Goal: Information Seeking & Learning: Find specific fact

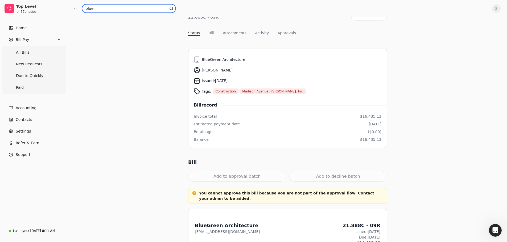
click at [101, 11] on input "blue" at bounding box center [129, 8] width 94 height 9
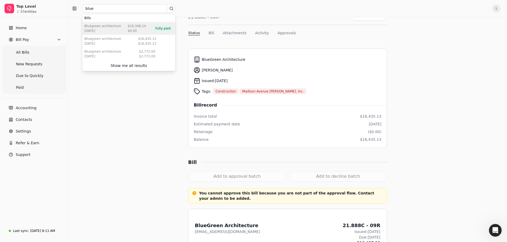
click at [108, 29] on div "[DATE]" at bounding box center [102, 30] width 37 height 5
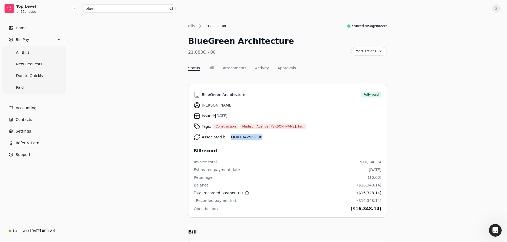
drag, startPoint x: 258, startPoint y: 137, endPoint x: 228, endPoint y: 138, distance: 29.5
click at [228, 138] on div "Associated bill: QDR134255-- 08" at bounding box center [287, 137] width 187 height 11
copy link "QDR134255-- 08"
click at [104, 10] on input "blue" at bounding box center [129, 8] width 94 height 9
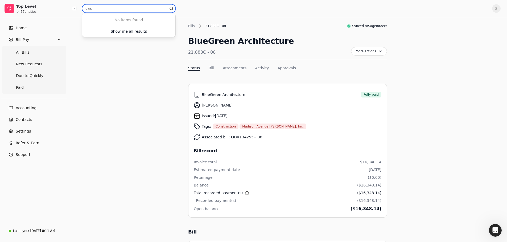
click at [102, 12] on input "cas" at bounding box center [129, 8] width 94 height 9
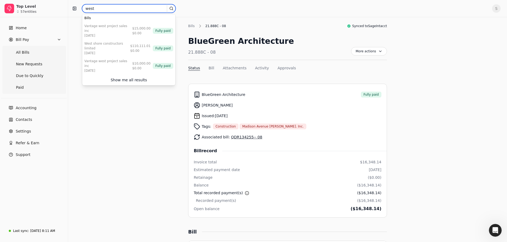
click at [107, 10] on input "west" at bounding box center [129, 8] width 94 height 9
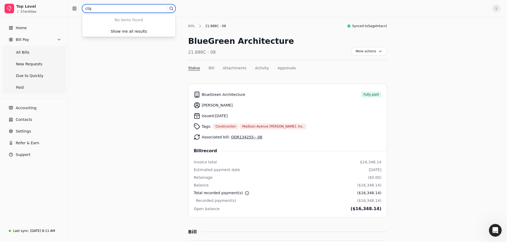
click at [92, 11] on input "ctq" at bounding box center [129, 8] width 94 height 9
click at [92, 11] on input "dick" at bounding box center [129, 8] width 94 height 9
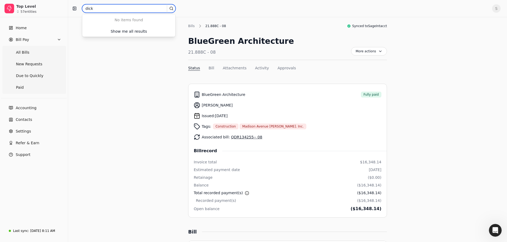
click at [101, 12] on input "dick" at bounding box center [129, 8] width 94 height 9
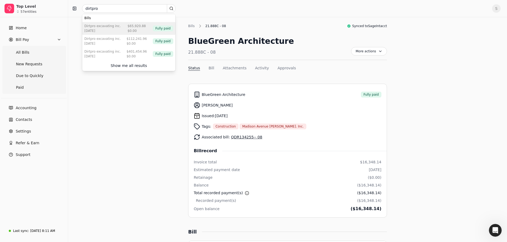
click at [109, 28] on div "DirtPro Excavating Inc." at bounding box center [102, 26] width 36 height 5
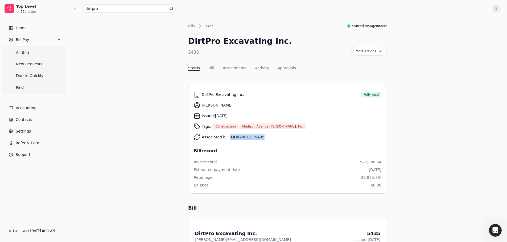
drag, startPoint x: 260, startPoint y: 137, endPoint x: 227, endPoint y: 137, distance: 33.0
click at [227, 137] on div "Associated bill: QDR200113-5435" at bounding box center [287, 137] width 187 height 11
copy span "QDR200113-5435"
click at [272, 133] on div "Associated bill: QDR200113-5435" at bounding box center [287, 137] width 187 height 11
click at [100, 10] on input "dirtpro" at bounding box center [129, 8] width 94 height 9
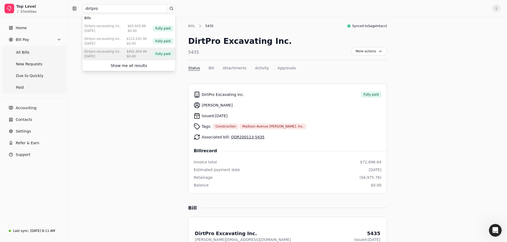
click at [99, 56] on div "[DATE]" at bounding box center [102, 56] width 36 height 5
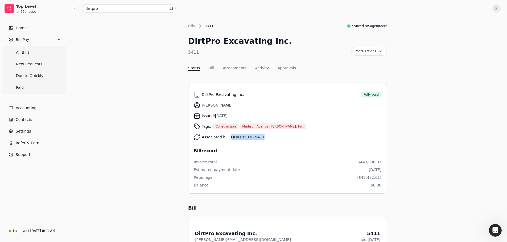
drag, startPoint x: 257, startPoint y: 137, endPoint x: 228, endPoint y: 138, distance: 28.7
click at [228, 138] on div "Associated bill: QDR195038-5411" at bounding box center [287, 137] width 187 height 11
copy link "QDR195038-5411"
click at [103, 8] on input "dirtpro" at bounding box center [129, 8] width 94 height 9
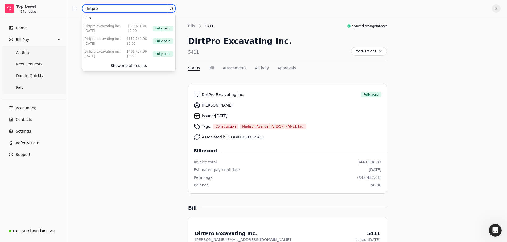
click at [103, 8] on input "dirtpro" at bounding box center [129, 8] width 94 height 9
click at [96, 10] on input "dla" at bounding box center [129, 8] width 94 height 9
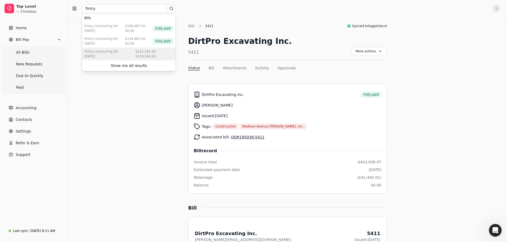
click at [107, 53] on div "Fintry Contracting Ltd" at bounding box center [100, 51] width 33 height 5
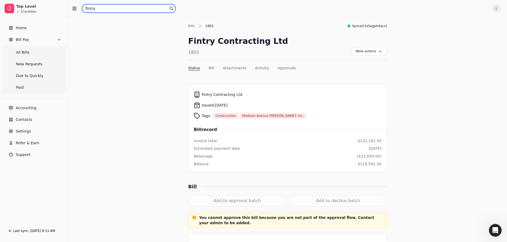
click at [100, 6] on input "fintry" at bounding box center [129, 8] width 94 height 9
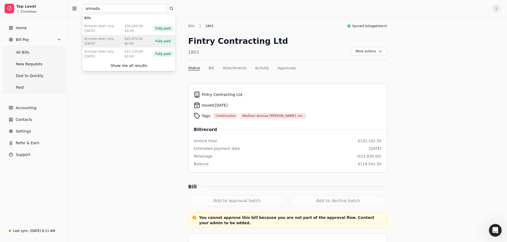
click at [104, 42] on div "[DATE]" at bounding box center [99, 43] width 30 height 5
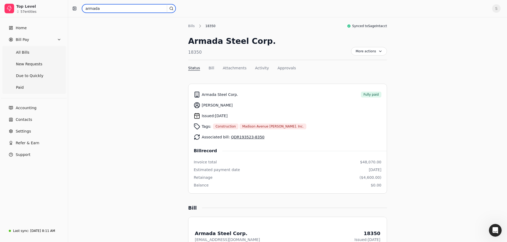
click at [101, 8] on input "armada" at bounding box center [129, 8] width 94 height 9
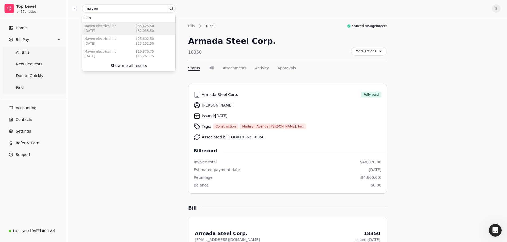
click at [98, 26] on div "Maven Electrical Inc" at bounding box center [100, 26] width 32 height 5
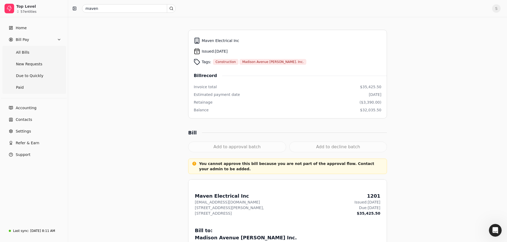
scroll to position [51, 0]
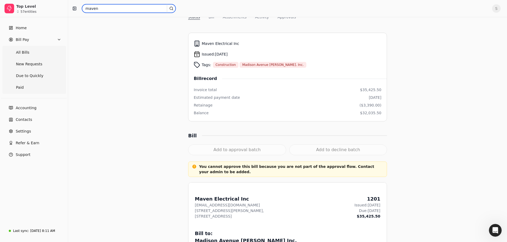
click at [106, 7] on input "maven" at bounding box center [129, 8] width 94 height 9
click at [99, 9] on input "nutech" at bounding box center [129, 8] width 94 height 9
type input "one72"
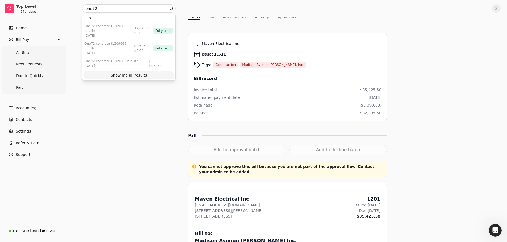
click at [116, 73] on div "Show me all results" at bounding box center [129, 76] width 36 height 6
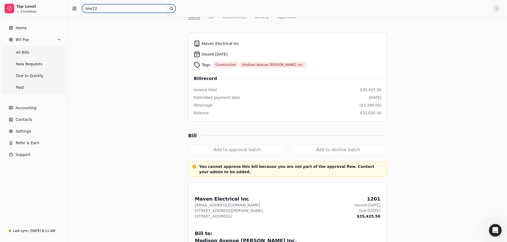
click at [104, 9] on input "one72" at bounding box center [129, 8] width 94 height 9
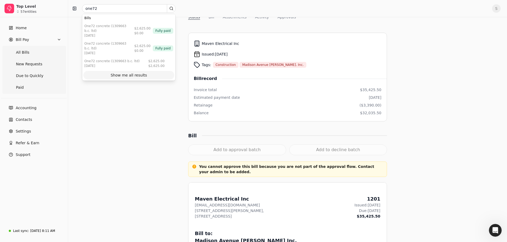
click at [127, 73] on div "Show me all results" at bounding box center [129, 76] width 36 height 6
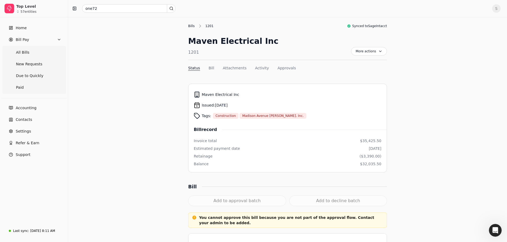
click at [191, 26] on div "Bills" at bounding box center [192, 26] width 9 height 5
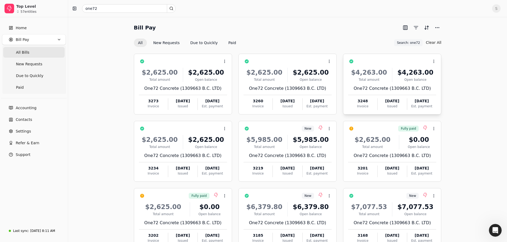
click at [392, 89] on div "One72 Concrete (1309663 B.C. LTD)" at bounding box center [392, 88] width 88 height 6
click at [441, 74] on span "Open" at bounding box center [442, 75] width 10 height 6
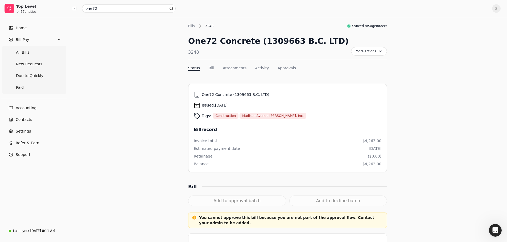
click at [248, 40] on div "One72 Concrete (1309663 B.C. LTD)" at bounding box center [268, 41] width 160 height 12
click at [28, 43] on Pay "Bill Pay" at bounding box center [34, 39] width 64 height 11
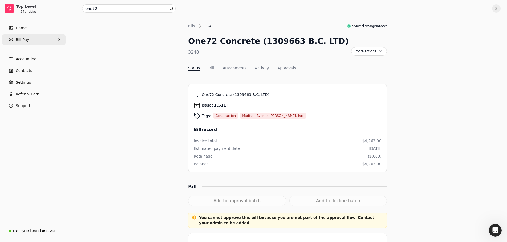
click at [26, 41] on span "Bill Pay" at bounding box center [22, 40] width 13 height 6
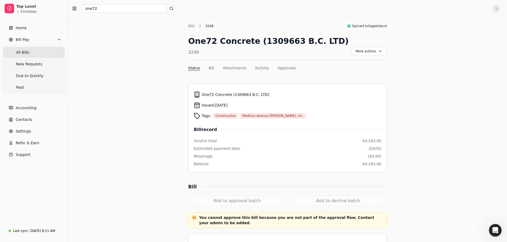
click at [24, 55] on span "All Bills" at bounding box center [22, 53] width 13 height 6
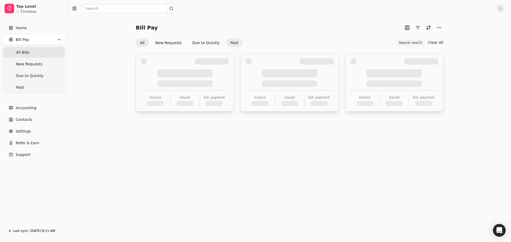
click at [230, 43] on button "Paid" at bounding box center [234, 43] width 16 height 9
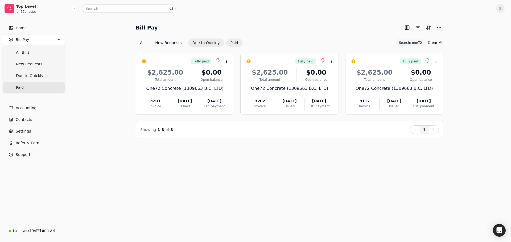
click at [200, 39] on button "Due to Quickly" at bounding box center [206, 43] width 36 height 9
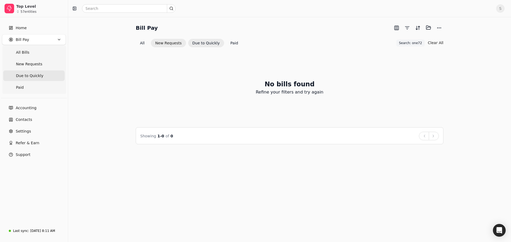
click at [172, 43] on button "New Requests" at bounding box center [168, 43] width 35 height 9
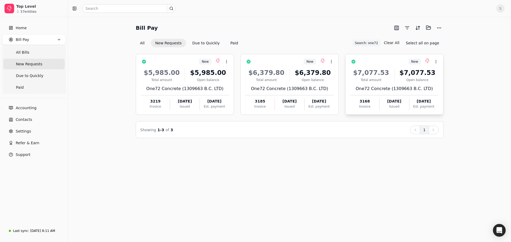
click at [361, 107] on div "Invoice" at bounding box center [364, 106] width 29 height 5
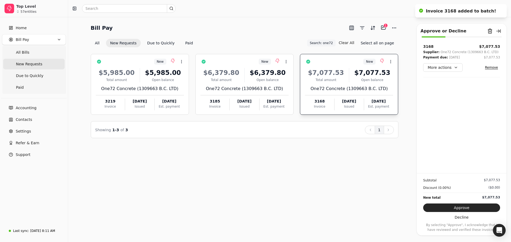
click at [334, 65] on div "New Context Menu Button" at bounding box center [352, 61] width 81 height 9
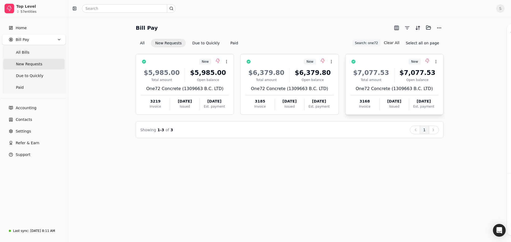
click at [370, 64] on div "New Context Menu Button" at bounding box center [397, 61] width 81 height 9
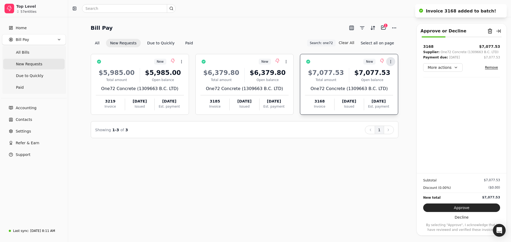
click at [388, 61] on button "Context Menu Button" at bounding box center [390, 61] width 9 height 9
click at [400, 76] on span "Open" at bounding box center [399, 75] width 10 height 6
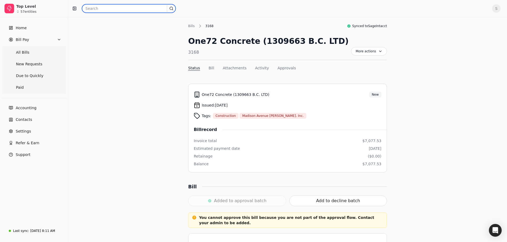
click at [99, 11] on input "text" at bounding box center [129, 8] width 94 height 9
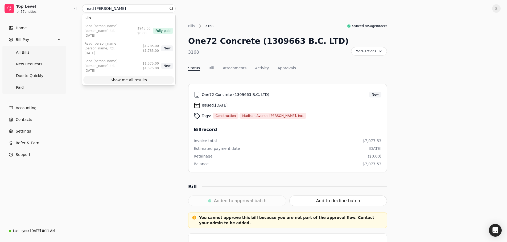
click at [120, 77] on div "Show me all results" at bounding box center [129, 80] width 36 height 6
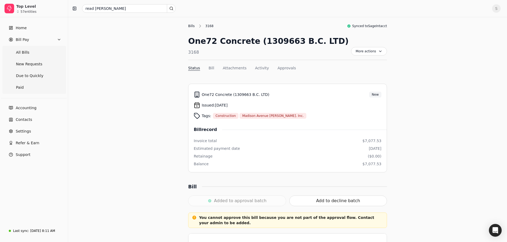
click at [194, 24] on div "Bills" at bounding box center [192, 26] width 9 height 5
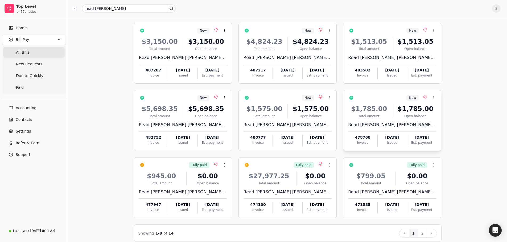
scroll to position [37, 0]
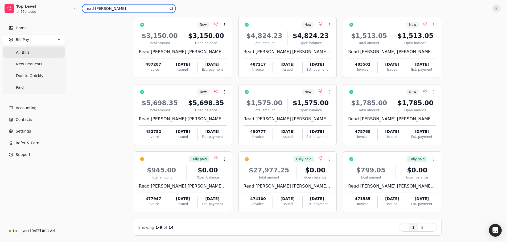
click at [103, 9] on input "read jones" at bounding box center [129, 8] width 94 height 9
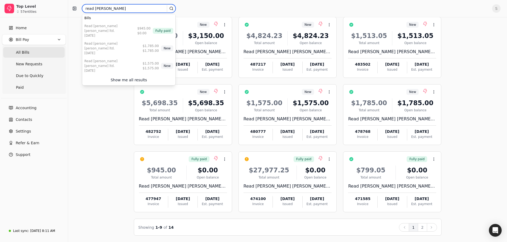
click at [103, 9] on input "read jones" at bounding box center [129, 8] width 94 height 9
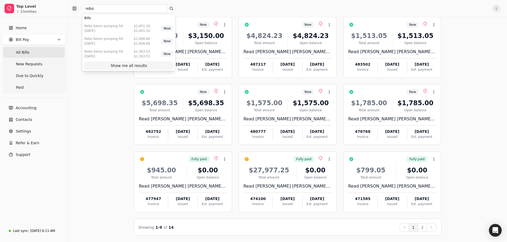
click at [123, 65] on div "Show me all results" at bounding box center [129, 66] width 36 height 6
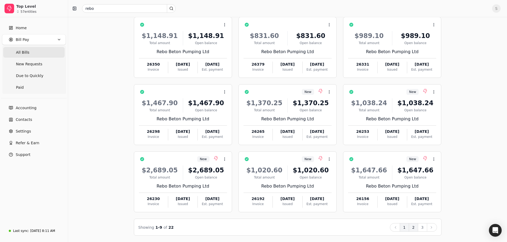
click at [413, 228] on button "2" at bounding box center [412, 227] width 9 height 9
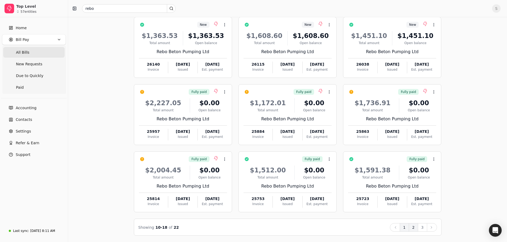
click at [402, 228] on button "1" at bounding box center [403, 227] width 9 height 9
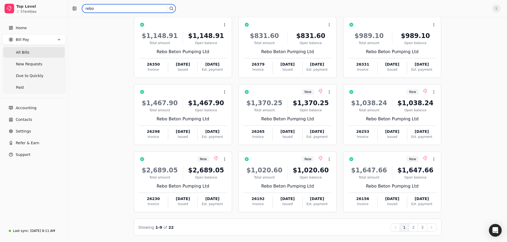
click at [98, 12] on input "rebo" at bounding box center [129, 8] width 94 height 9
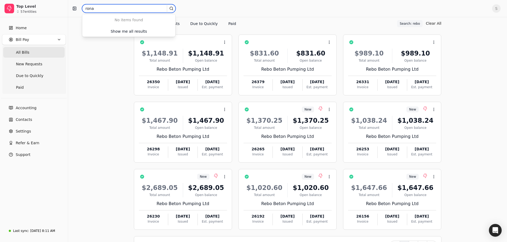
scroll to position [10, 0]
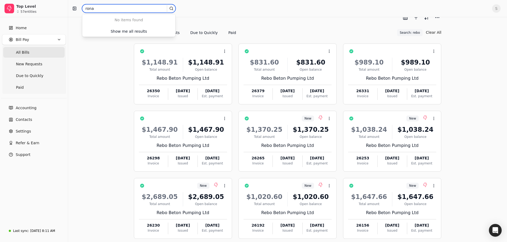
click at [97, 11] on input "rona" at bounding box center [129, 8] width 94 height 9
click at [106, 8] on input "scott alan" at bounding box center [129, 8] width 94 height 9
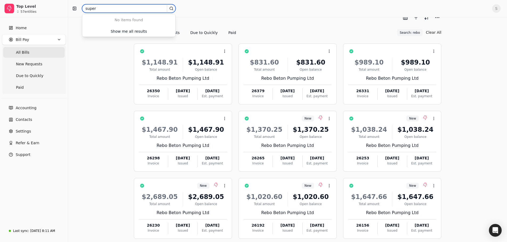
type input "super"
